Goal: Browse casually

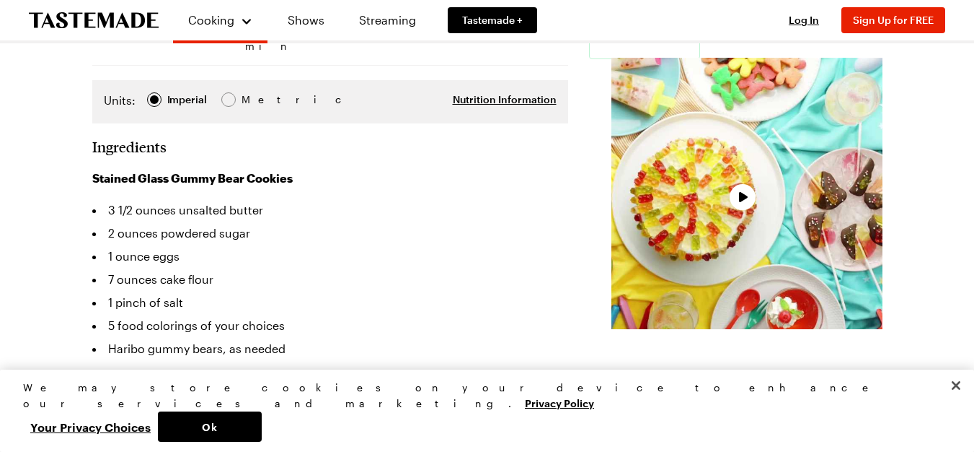
scroll to position [289, 0]
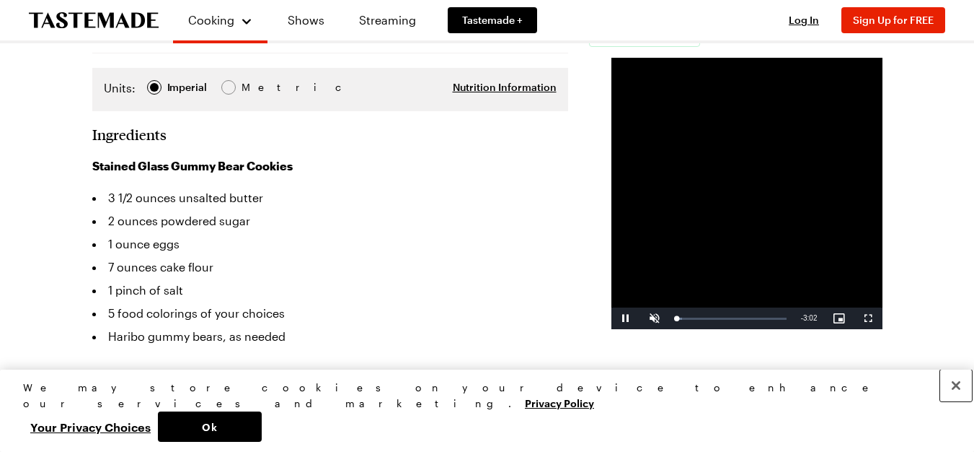
click at [957, 401] on button "Close" at bounding box center [957, 385] width 32 height 32
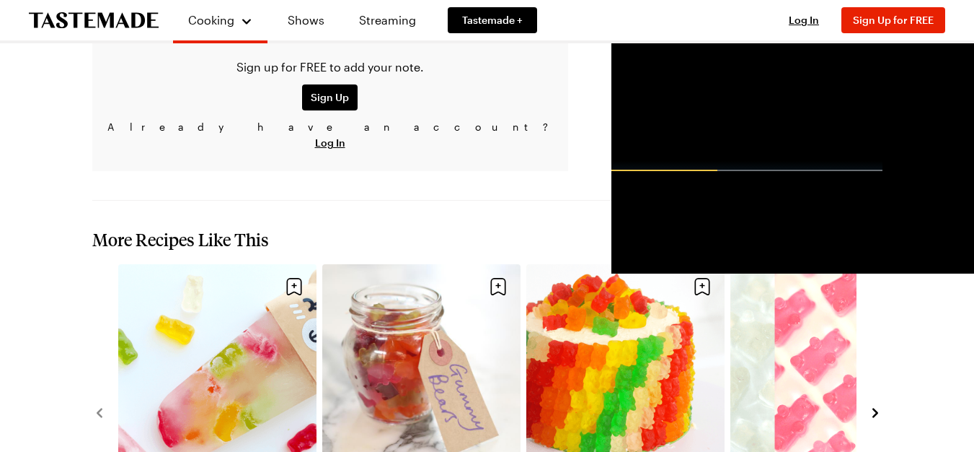
scroll to position [2164, 0]
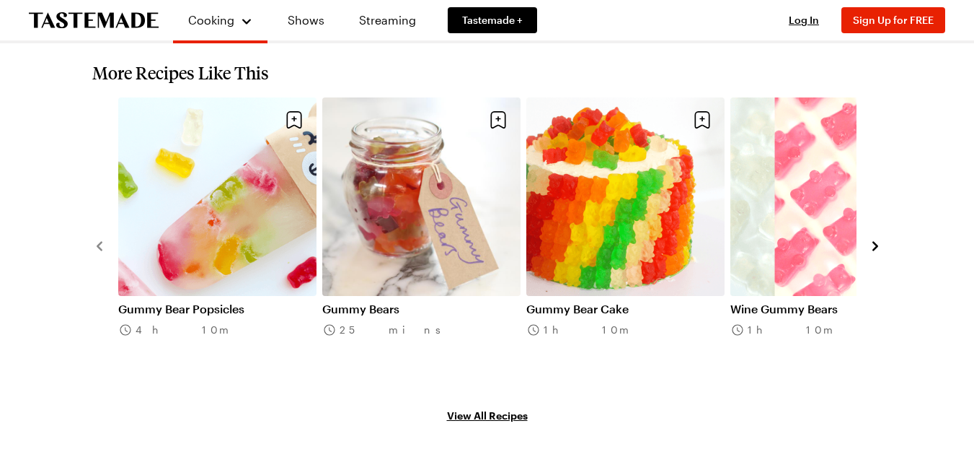
click at [875, 239] on icon "navigate to next item" at bounding box center [875, 246] width 14 height 14
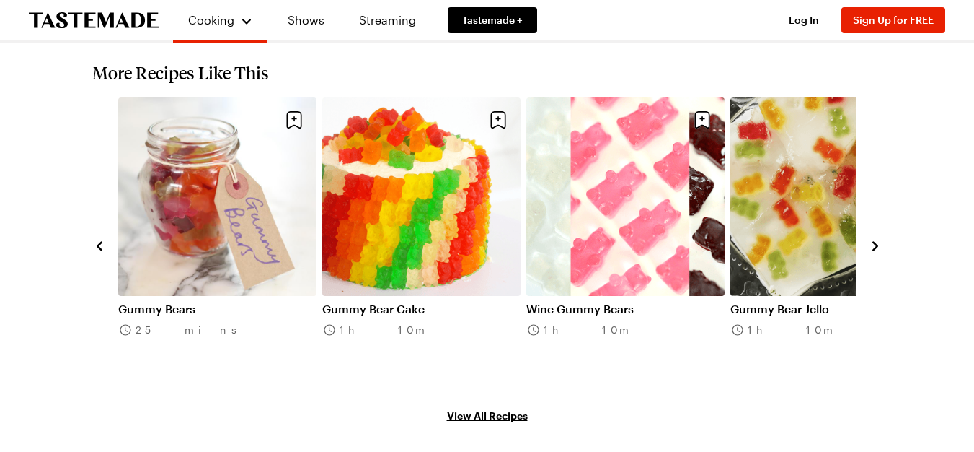
click at [875, 239] on icon "navigate to next item" at bounding box center [875, 246] width 14 height 14
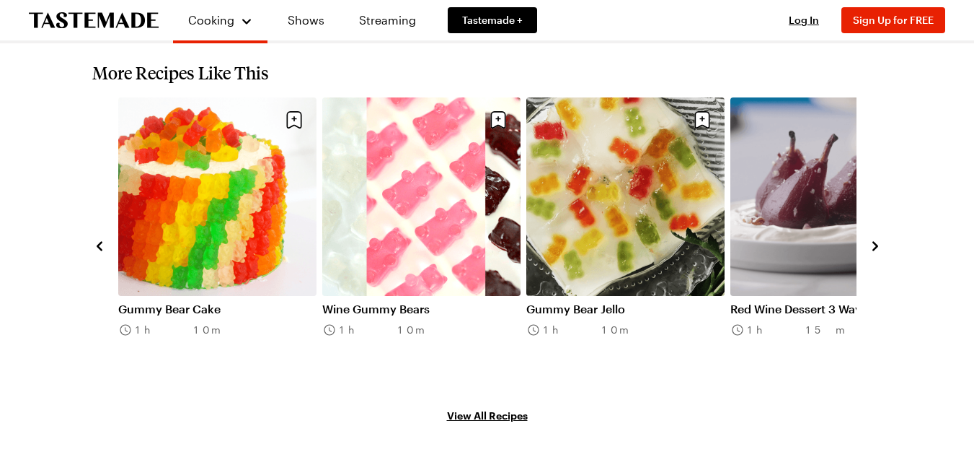
click at [875, 239] on icon "navigate to next item" at bounding box center [875, 246] width 14 height 14
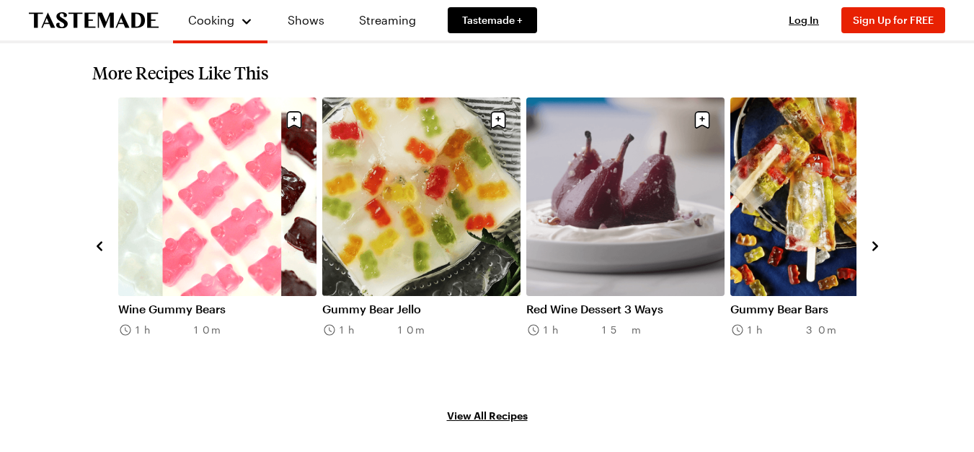
click at [875, 239] on icon "navigate to next item" at bounding box center [875, 246] width 14 height 14
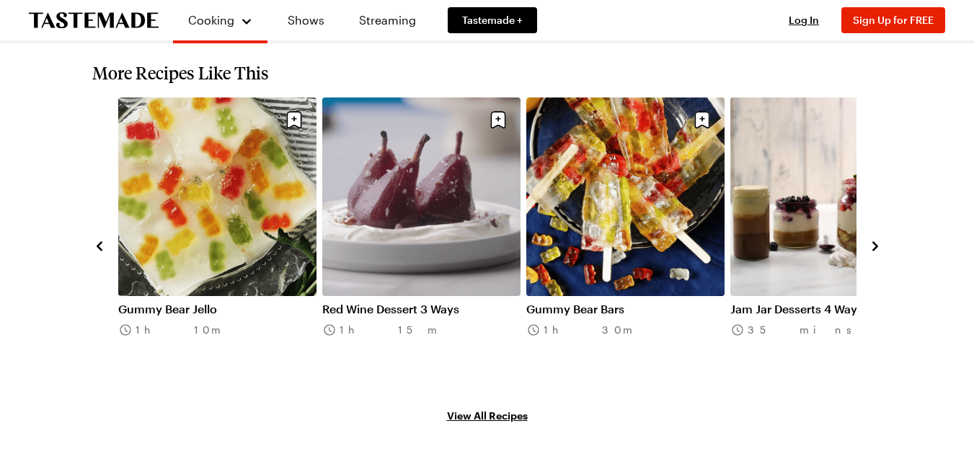
click at [875, 239] on icon "navigate to next item" at bounding box center [875, 246] width 14 height 14
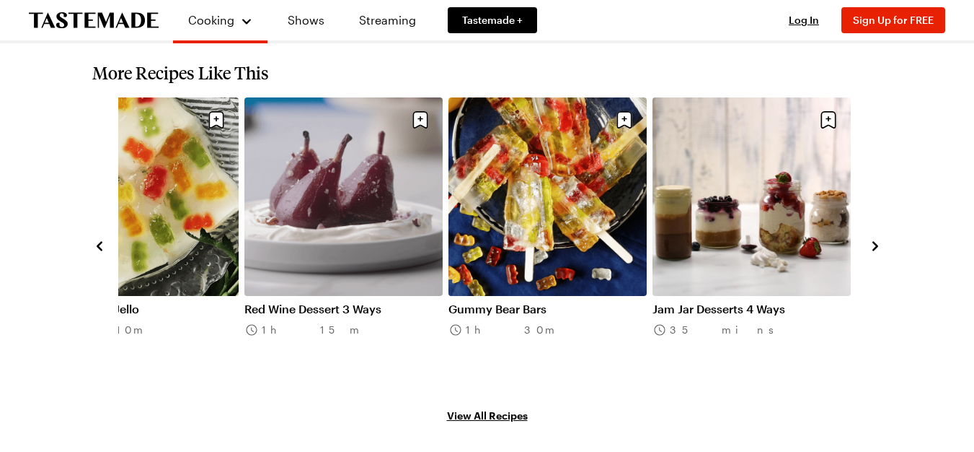
click at [875, 239] on icon "navigate to next item" at bounding box center [875, 246] width 14 height 14
click at [102, 239] on icon "navigate to previous item" at bounding box center [99, 246] width 14 height 14
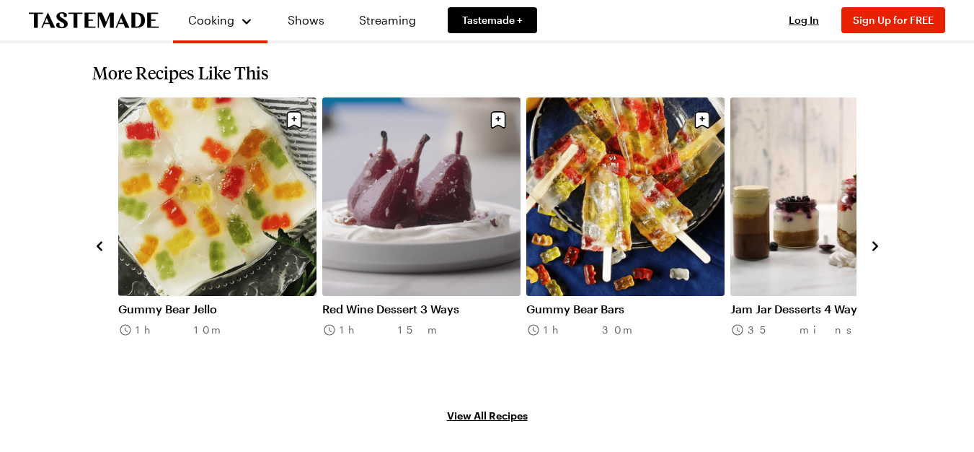
click at [102, 239] on icon "navigate to previous item" at bounding box center [99, 246] width 14 height 14
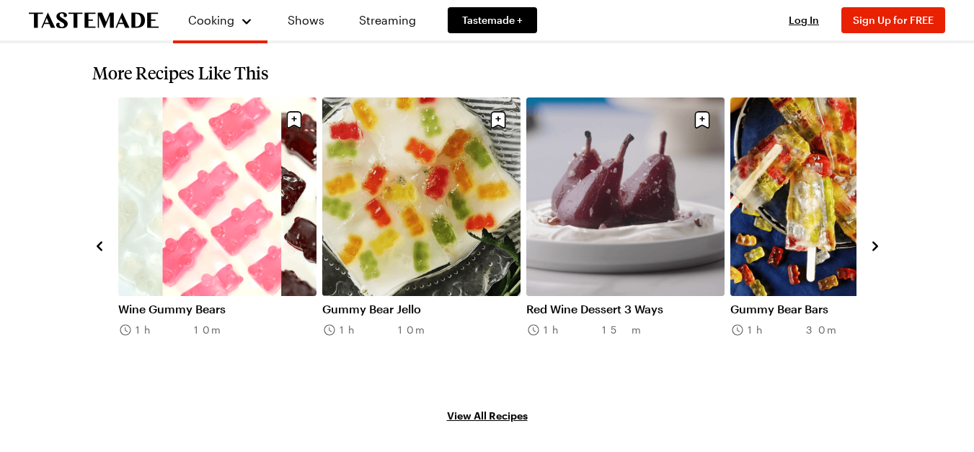
click at [102, 239] on icon "navigate to previous item" at bounding box center [99, 246] width 14 height 14
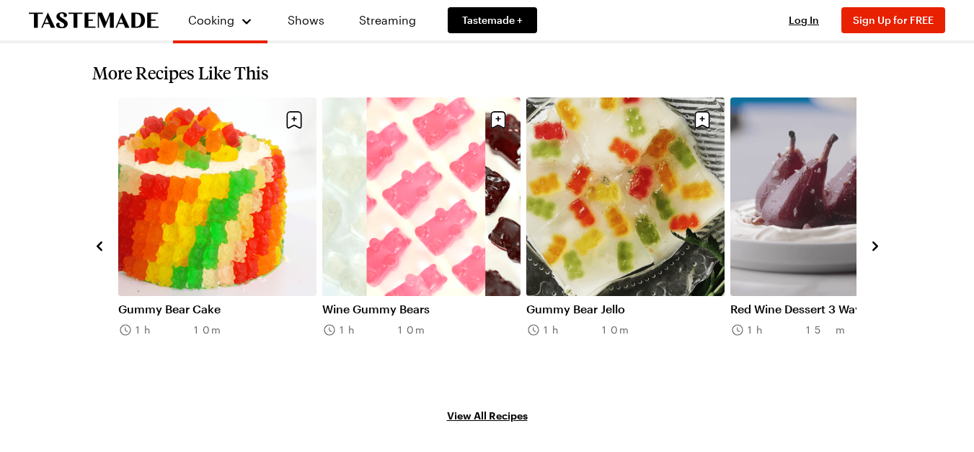
click at [102, 239] on icon "navigate to previous item" at bounding box center [99, 246] width 14 height 14
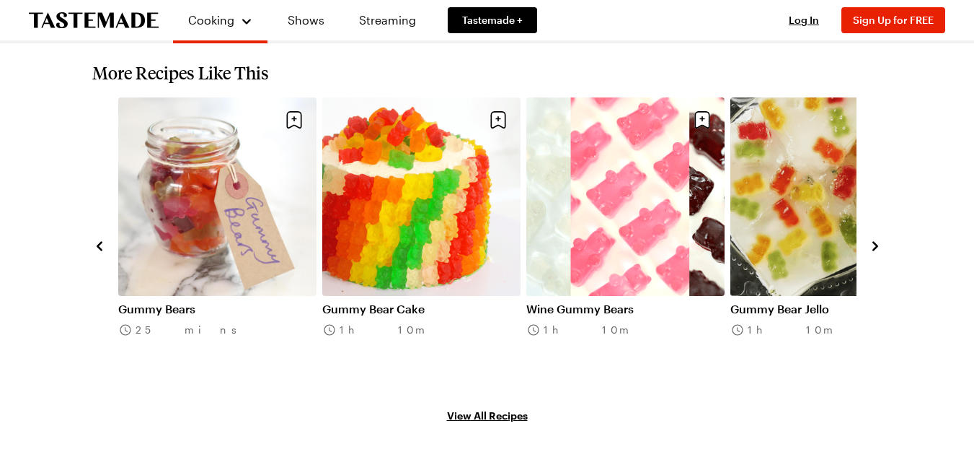
click at [102, 239] on icon "navigate to previous item" at bounding box center [99, 246] width 14 height 14
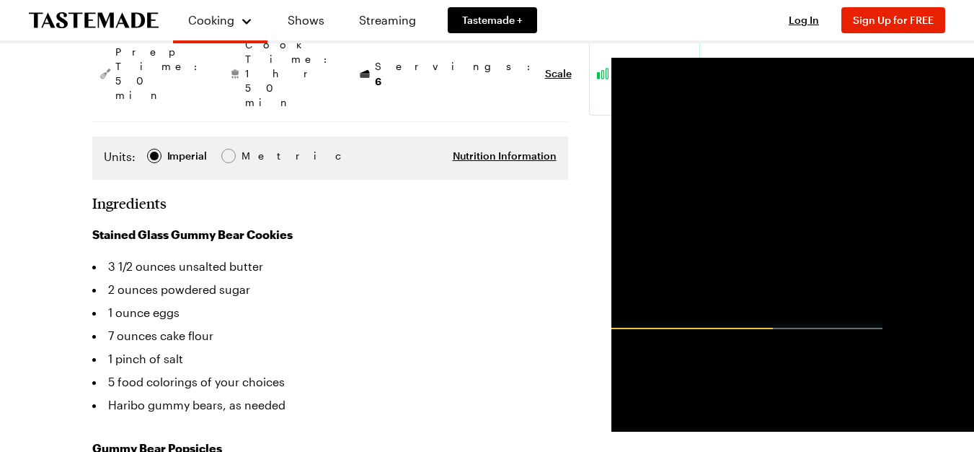
scroll to position [216, 0]
